Goal: Task Accomplishment & Management: Use online tool/utility

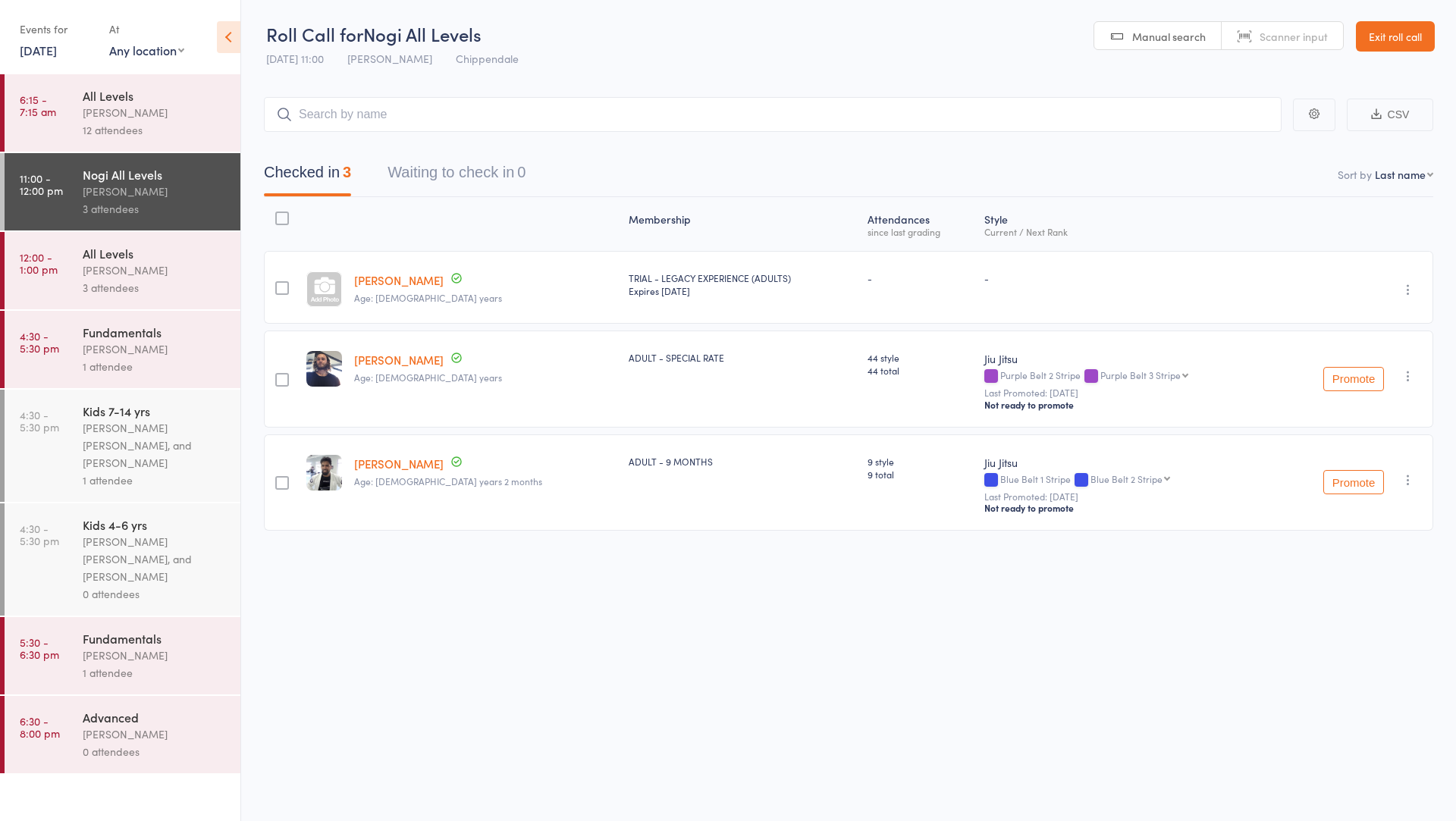
click at [148, 262] on div "Werique Oliveira" at bounding box center [154, 270] width 144 height 18
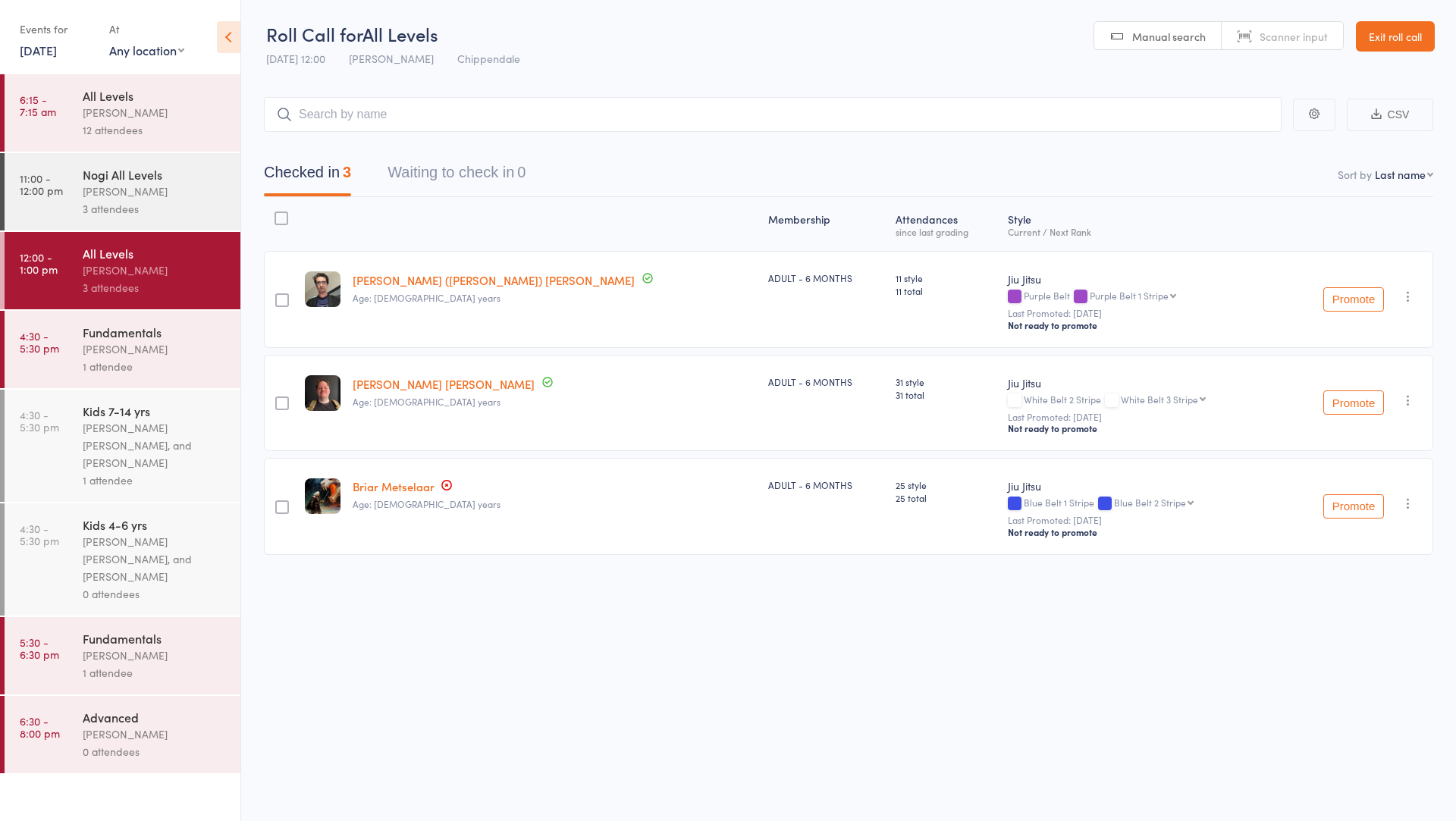
click at [657, 608] on div "Membership Atten­dances since last grading Style Current / Next Rank edit Eddy …" at bounding box center [848, 410] width 1169 height 426
click at [146, 339] on div "Fundamentals" at bounding box center [154, 332] width 144 height 17
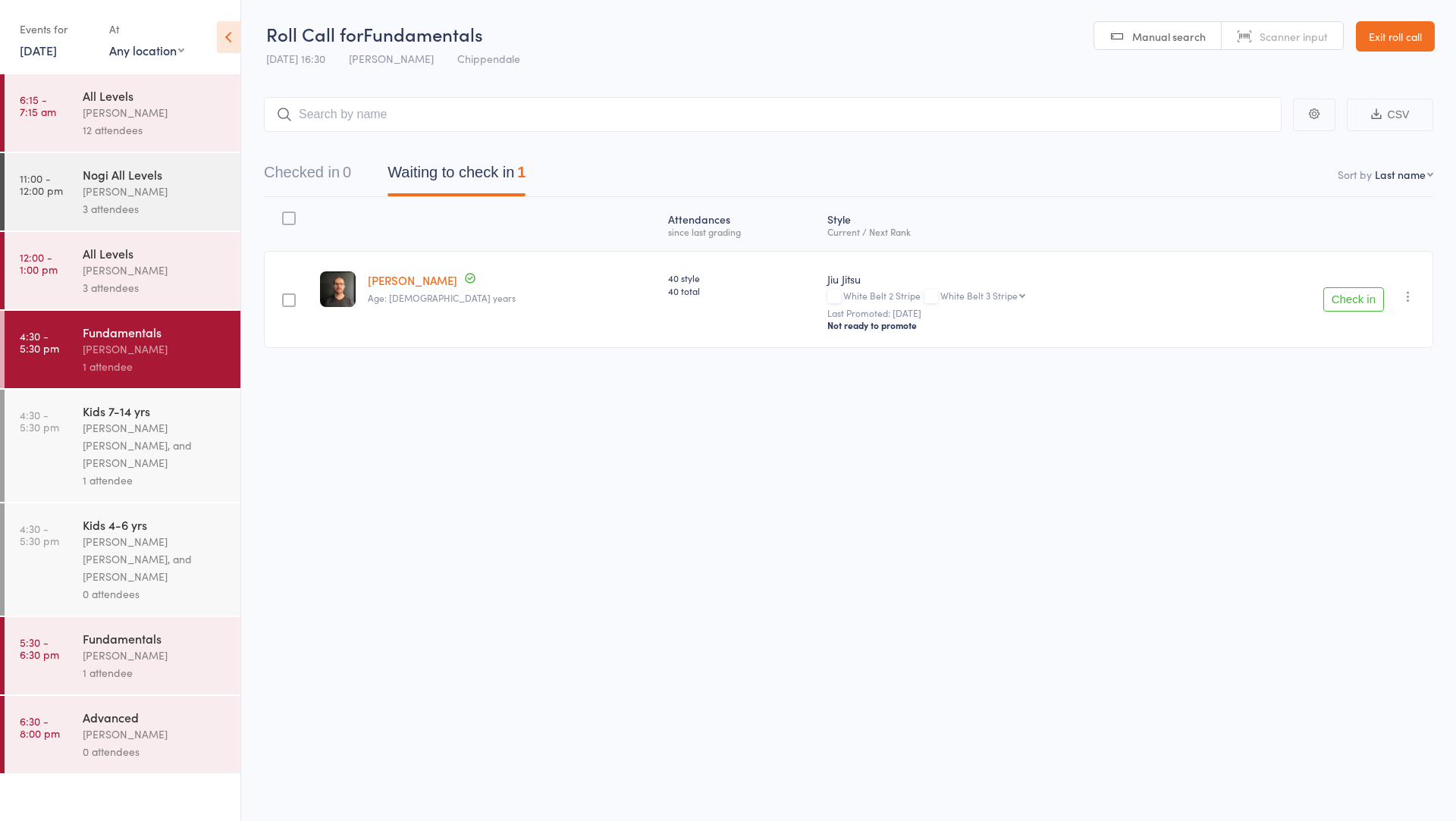
click at [125, 245] on div "All Levels" at bounding box center [154, 253] width 144 height 17
click at [170, 177] on div "Nogi All Levels" at bounding box center [154, 174] width 144 height 17
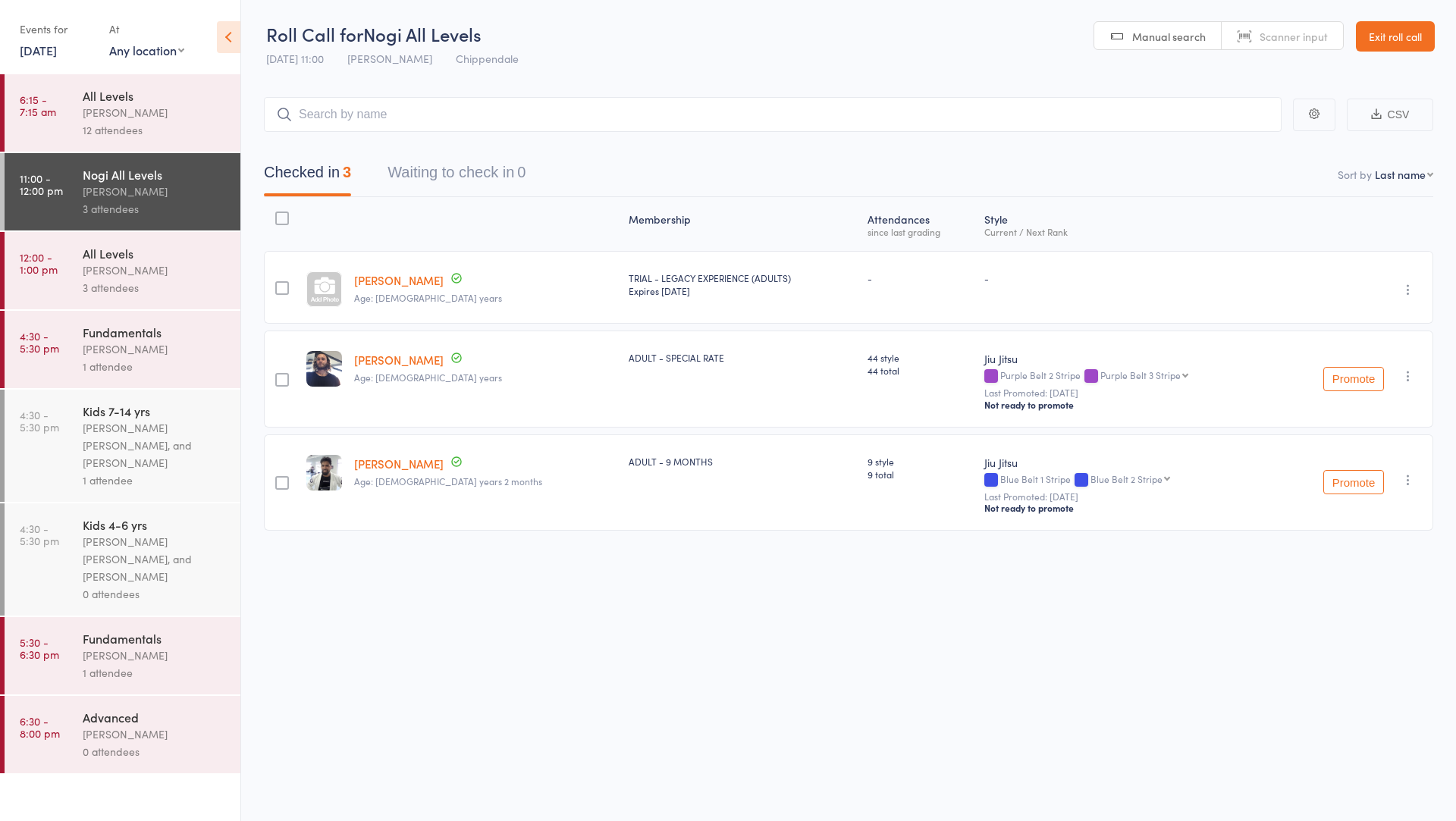
click at [144, 285] on div "3 attendees" at bounding box center [154, 288] width 144 height 18
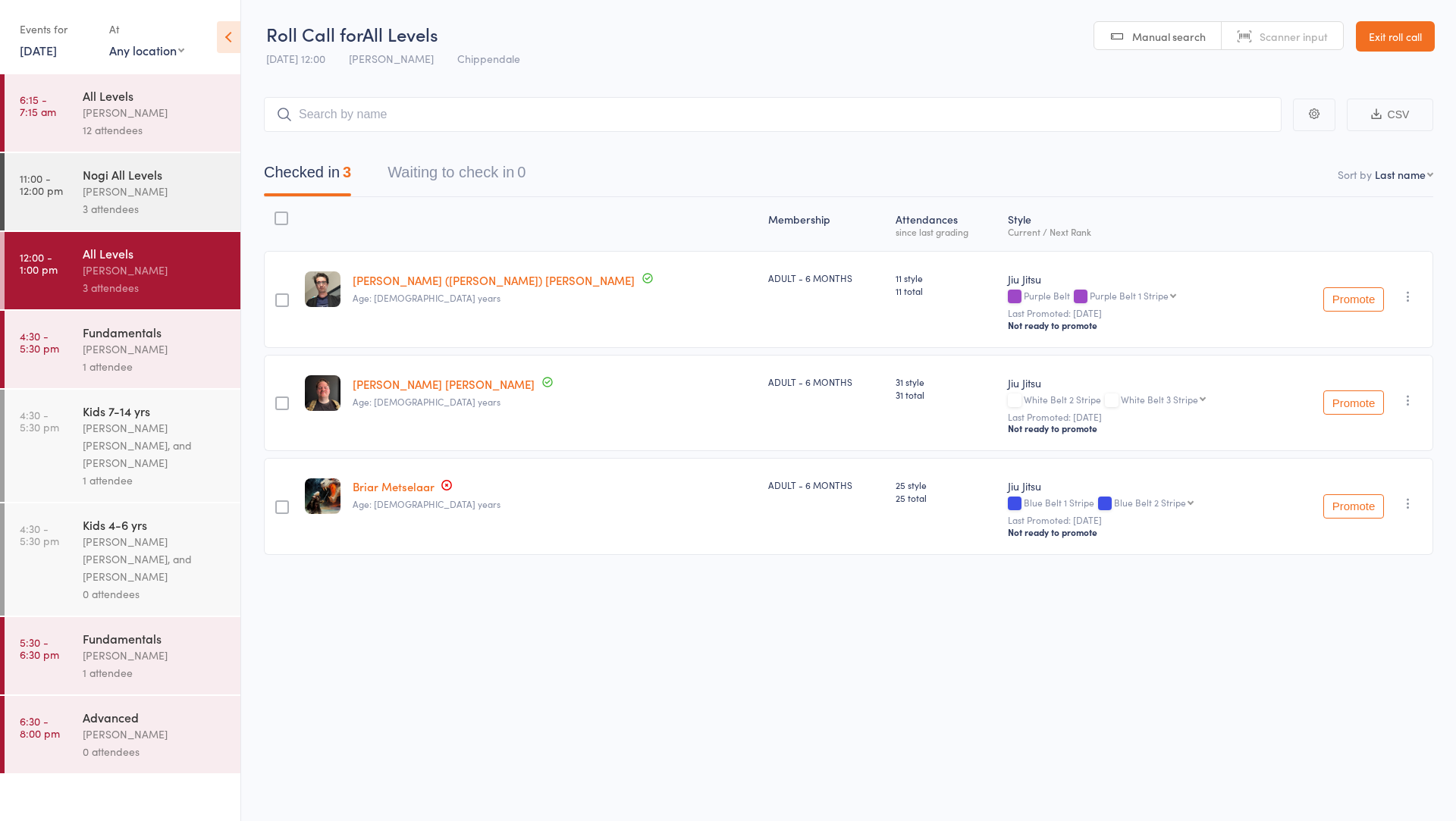
click at [421, 106] on input "search" at bounding box center [773, 114] width 1017 height 35
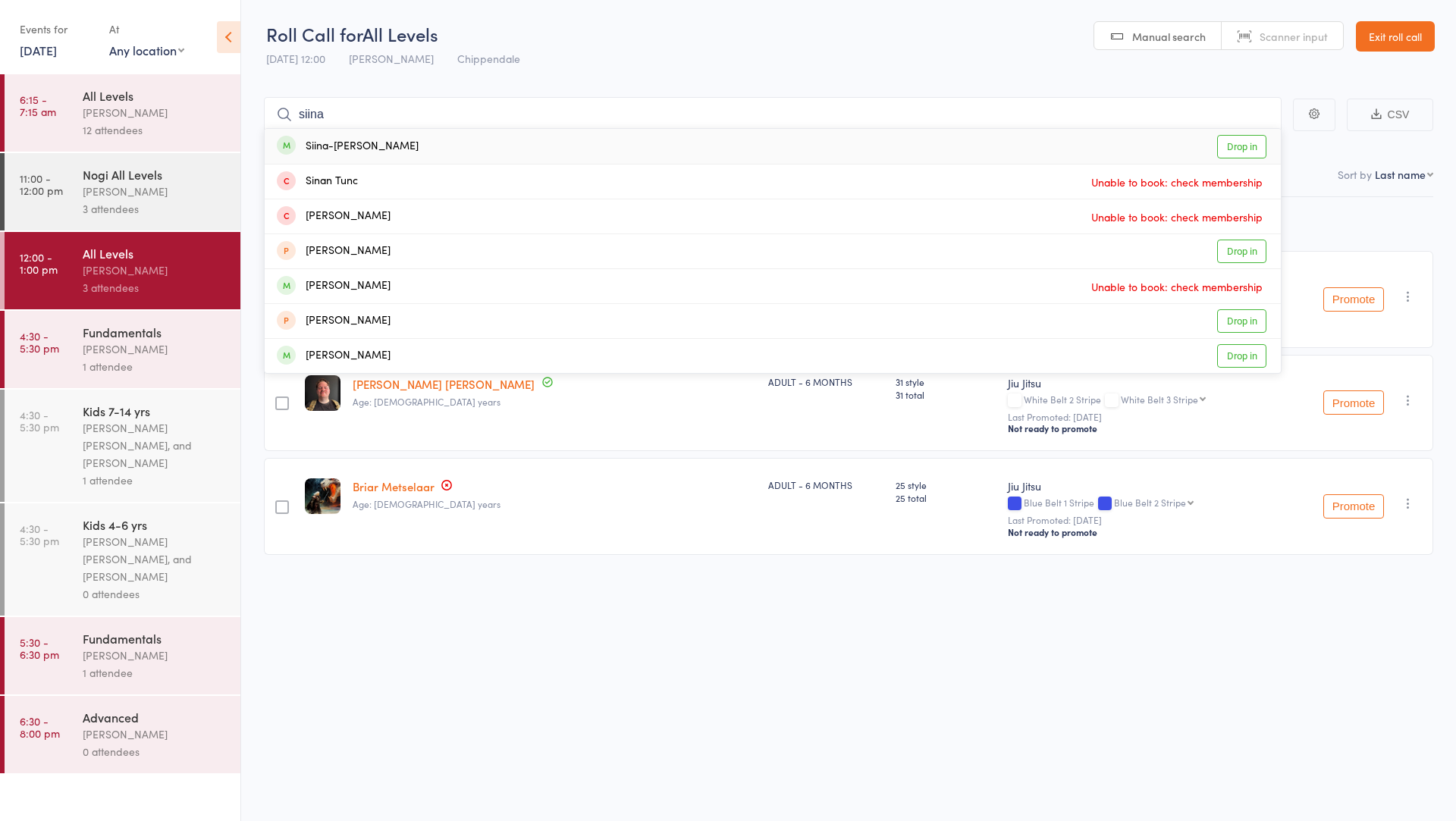
type input "siina"
click at [439, 148] on div "Siina-Karoliina Suominen Drop in" at bounding box center [773, 145] width 1016 height 35
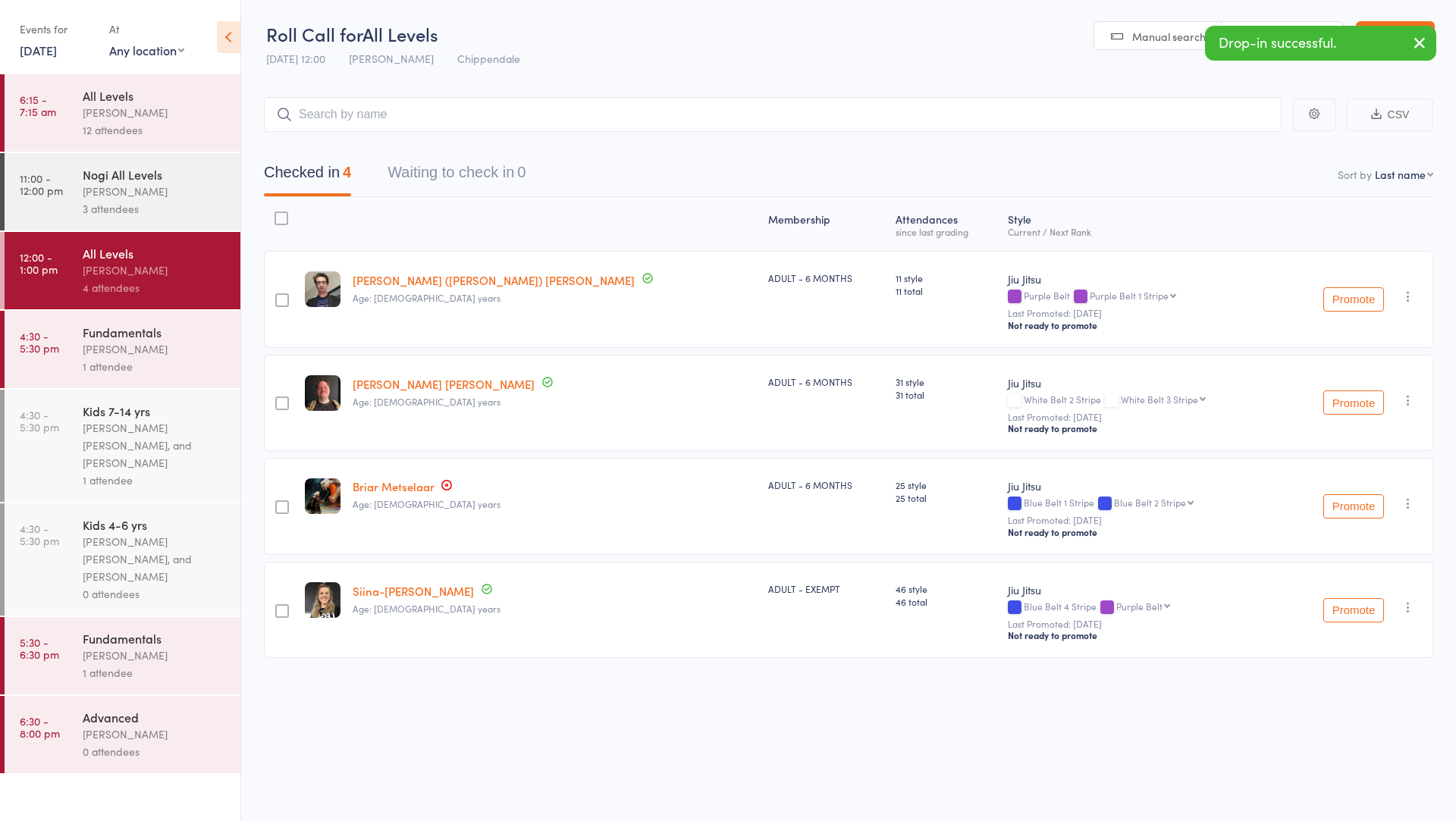
click at [671, 702] on div "Membership Atten­dances since last grading Style Current / Next Rank edit Eddy …" at bounding box center [848, 461] width 1169 height 528
click at [1405, 35] on link "Exit roll call" at bounding box center [1395, 36] width 79 height 30
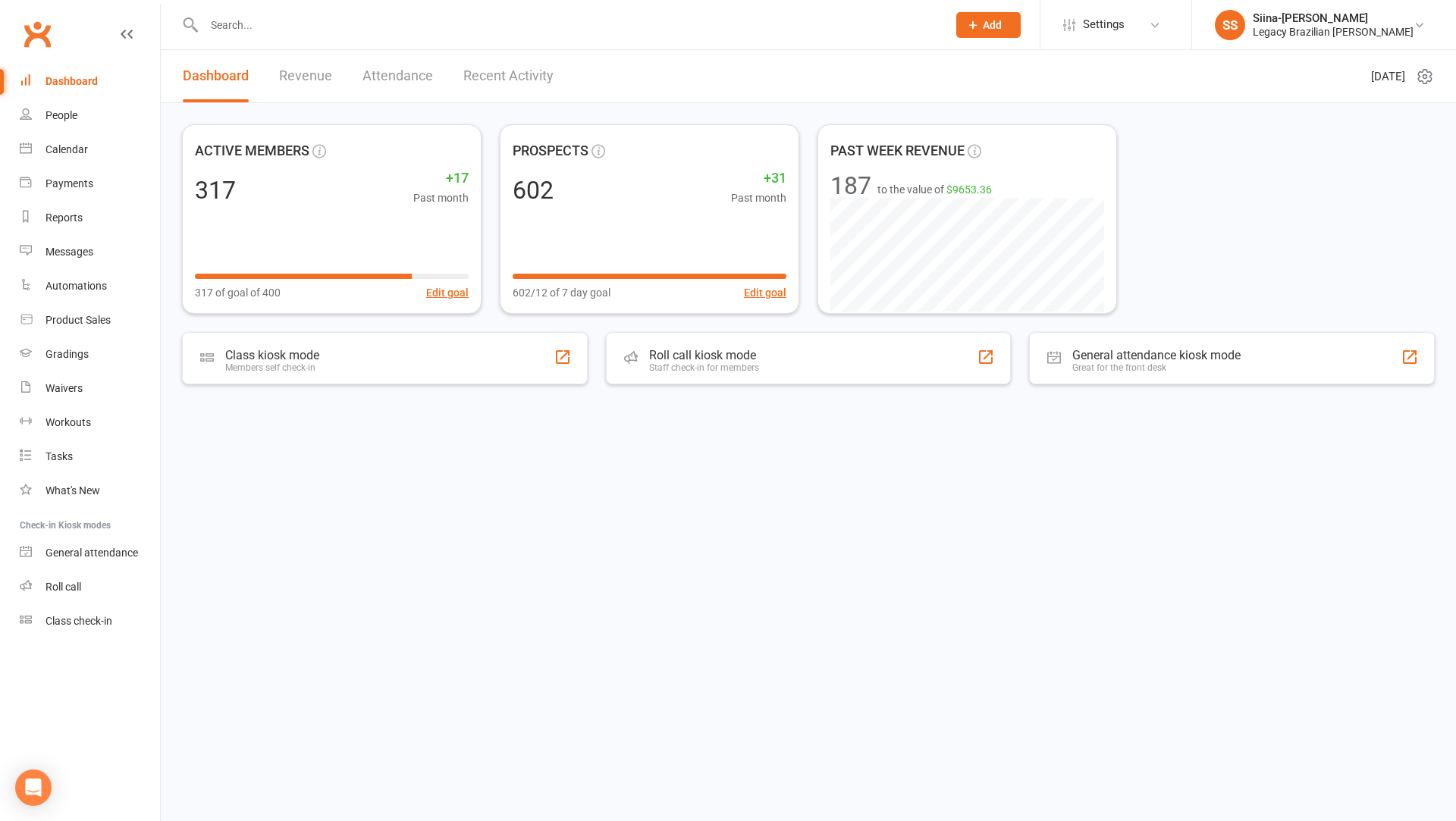
click at [533, 481] on html "Prospect Member Non-attending contact Class / event Appointment Grading event T…" at bounding box center [728, 240] width 1456 height 481
